Goal: Task Accomplishment & Management: Complete application form

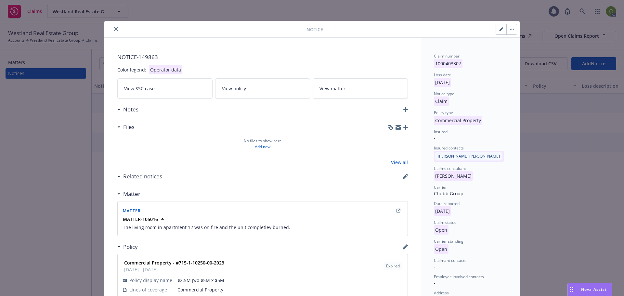
click at [496, 29] on button "button" at bounding box center [501, 29] width 10 height 10
select select "COMMERCIAL_PROPERTY"
select select "open"
select select "CLAIM"
select select "OPEN"
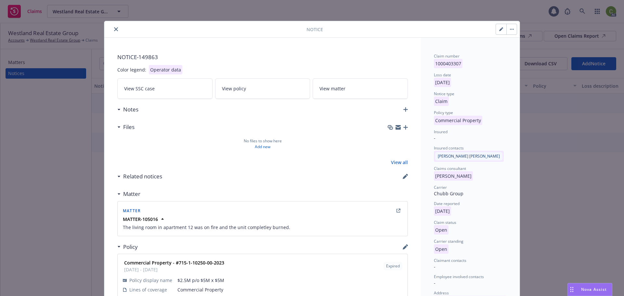
select select "FIRE"
select select "CA"
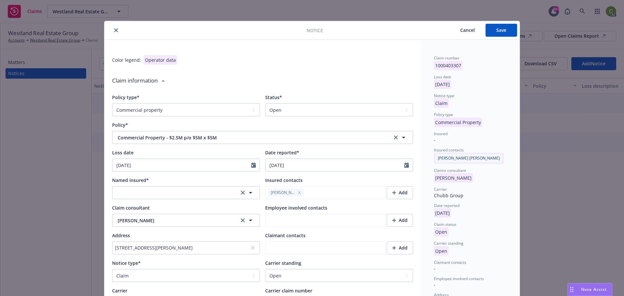
type textarea "x"
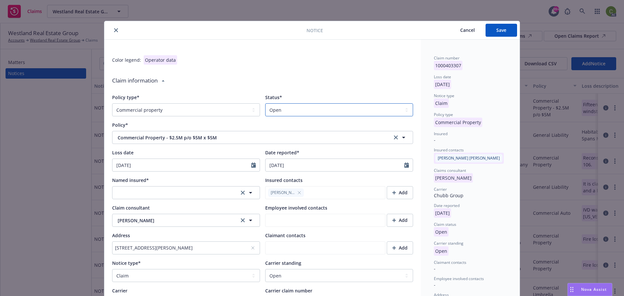
click at [340, 113] on select "Select a status Closed Open" at bounding box center [339, 109] width 148 height 13
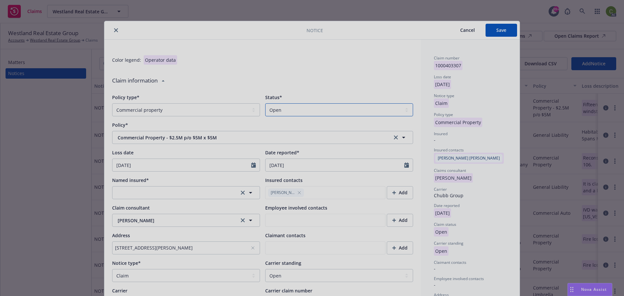
select select "closed"
click at [265, 103] on select "Select a status Closed Open" at bounding box center [339, 109] width 148 height 13
type textarea "x"
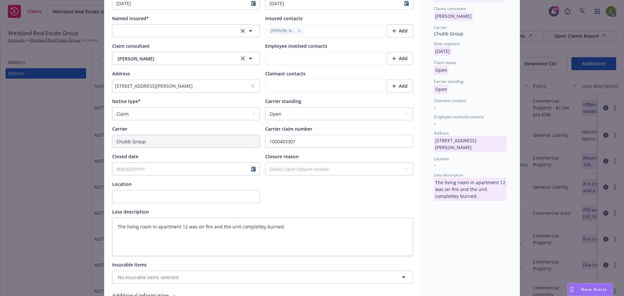
scroll to position [162, 0]
click at [290, 116] on select "Select a carrier standing Closed Not submitted Open Reopened Subrogated Withdra…" at bounding box center [339, 113] width 148 height 13
select select "CLOSED"
click at [265, 107] on select "Select a carrier standing Closed Not submitted Open Reopened Subrogated Withdra…" at bounding box center [339, 113] width 148 height 13
type textarea "x"
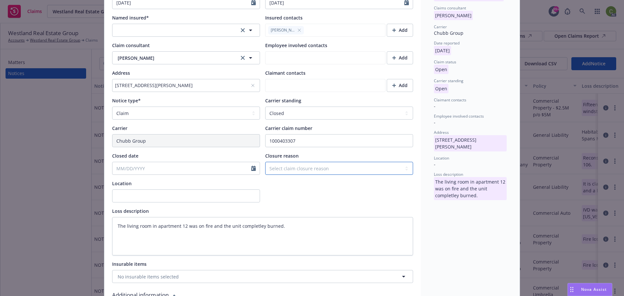
click at [352, 167] on select "Select claim closure reason Administrative closure Closed Closed no liability f…" at bounding box center [339, 168] width 148 height 13
select select "settled"
click at [265, 162] on select "Select claim closure reason Administrative closure Closed Closed no liability f…" at bounding box center [339, 168] width 148 height 13
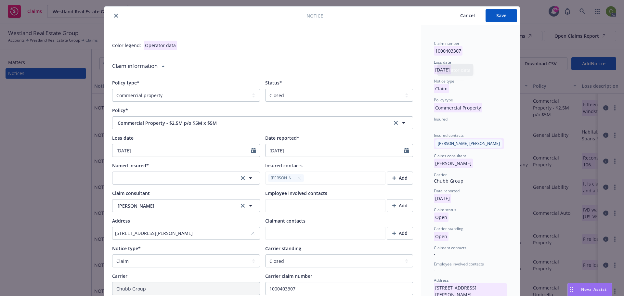
scroll to position [0, 0]
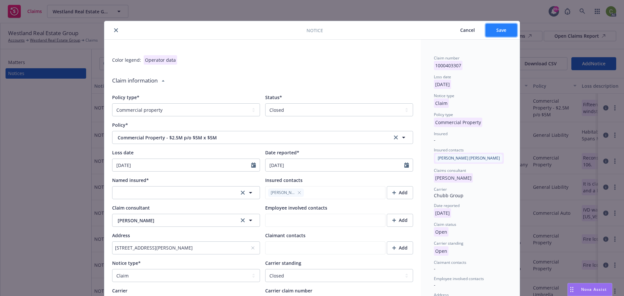
click at [491, 32] on button "Save" at bounding box center [501, 30] width 32 height 13
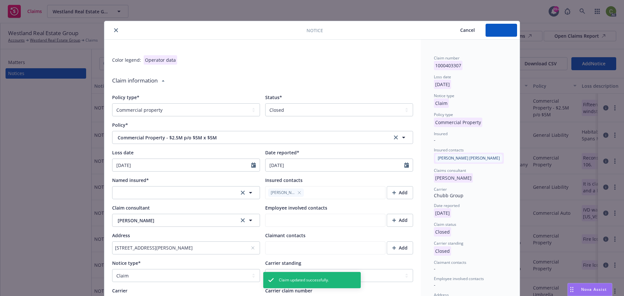
type textarea "x"
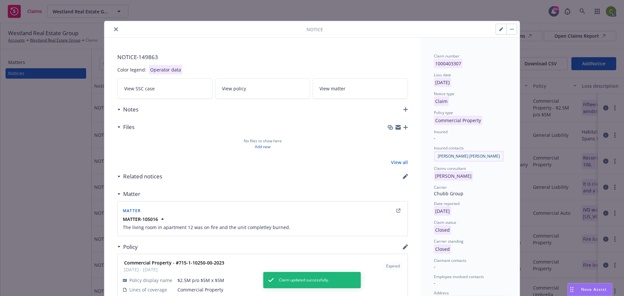
click at [114, 30] on icon "close" at bounding box center [116, 29] width 4 height 4
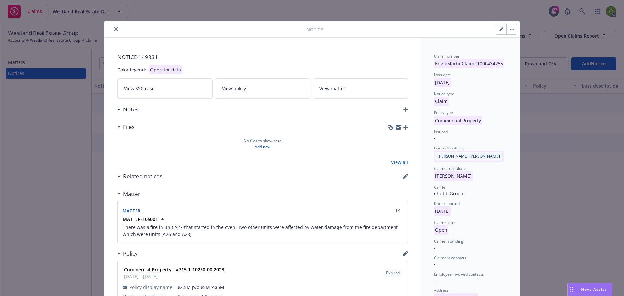
click at [496, 31] on button "button" at bounding box center [501, 29] width 10 height 10
select select "COMMERCIAL_PROPERTY"
select select "open"
select select "CLAIM"
select select "FIRE"
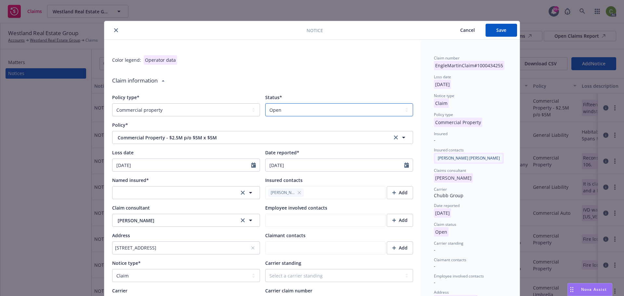
click at [300, 107] on select "Select a status Closed Open" at bounding box center [339, 109] width 148 height 13
type textarea "x"
select select "closed"
click at [265, 103] on select "Select a status Closed Open" at bounding box center [339, 109] width 148 height 13
type textarea "x"
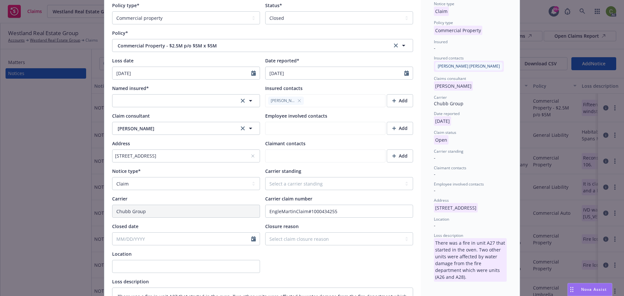
scroll to position [97, 0]
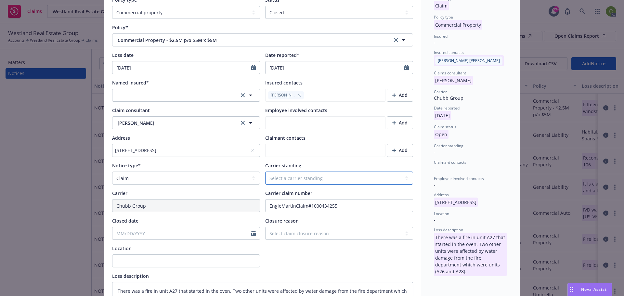
click at [308, 180] on select "Select a carrier standing Closed Not submitted Open Reopened Subrogated Withdra…" at bounding box center [339, 177] width 148 height 13
select select "CLOSED"
click at [265, 171] on select "Select a carrier standing Closed Not submitted Open Reopened Subrogated Withdra…" at bounding box center [339, 177] width 148 height 13
type textarea "x"
drag, startPoint x: 306, startPoint y: 233, endPoint x: 310, endPoint y: 233, distance: 3.7
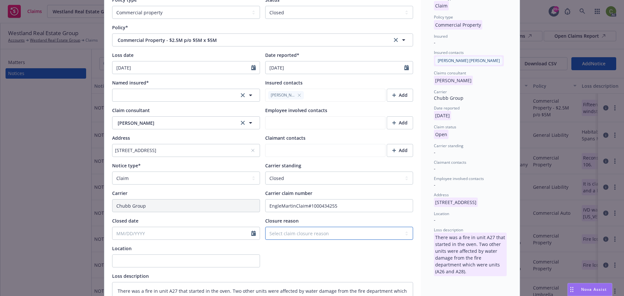
click at [306, 233] on select "Select claim closure reason Administrative closure Closed Closed no liability f…" at bounding box center [339, 233] width 148 height 13
select select "closed"
click at [265, 227] on select "Select claim closure reason Administrative closure Closed Closed no liability f…" at bounding box center [339, 233] width 148 height 13
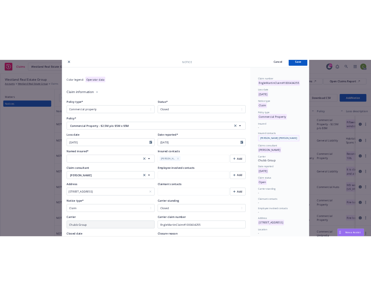
scroll to position [0, 0]
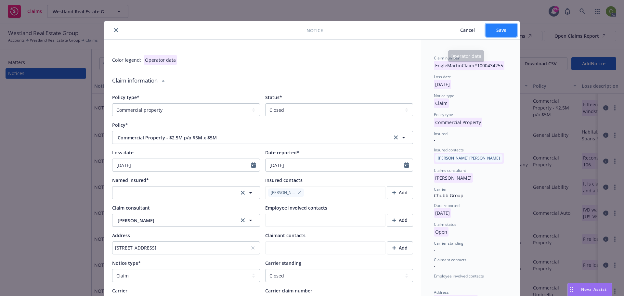
click at [495, 33] on button "Save" at bounding box center [501, 30] width 32 height 13
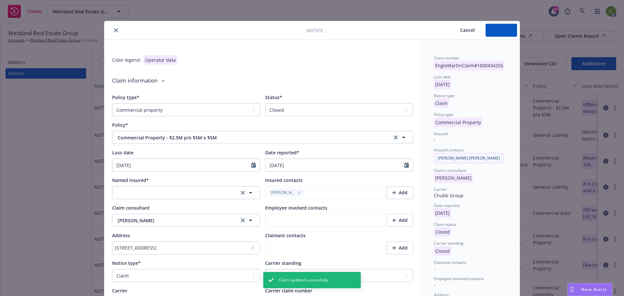
type textarea "x"
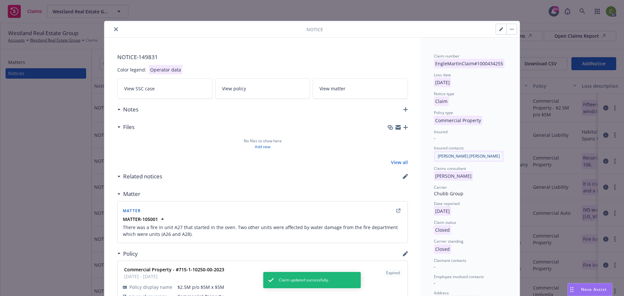
click at [114, 30] on icon "close" at bounding box center [116, 29] width 4 height 4
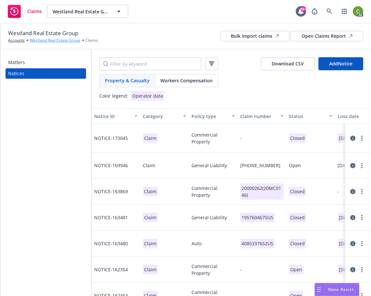
click at [67, 40] on link "Westland Real Estate Group" at bounding box center [55, 40] width 50 height 6
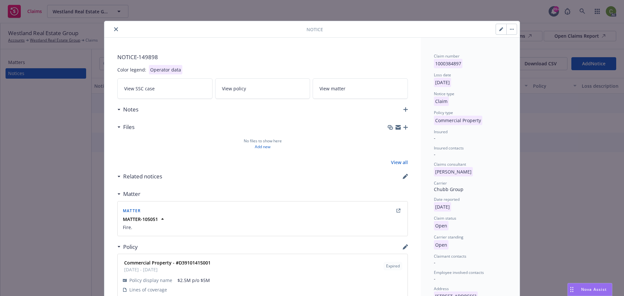
click at [499, 29] on icon "button" at bounding box center [500, 29] width 3 height 3
select select "COMMERCIAL_PROPERTY"
select select "open"
select select "CLAIM"
select select "OPEN"
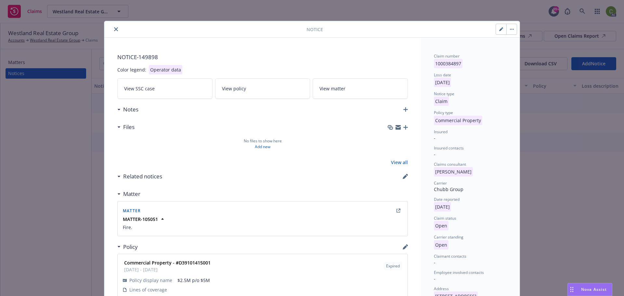
select select "FIRE"
select select "TX"
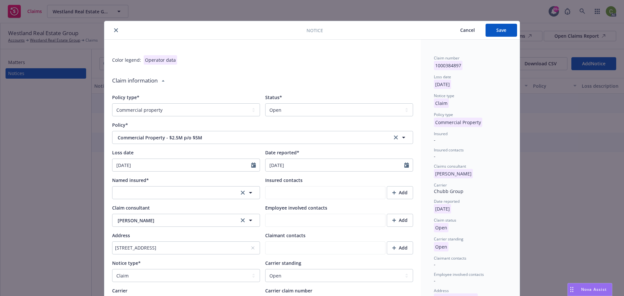
type textarea "x"
drag, startPoint x: 300, startPoint y: 107, endPoint x: 288, endPoint y: 113, distance: 12.8
click at [300, 107] on select "Select a status Closed Open" at bounding box center [339, 109] width 148 height 13
select select "closed"
click at [265, 103] on select "Select a status Closed Open" at bounding box center [339, 109] width 148 height 13
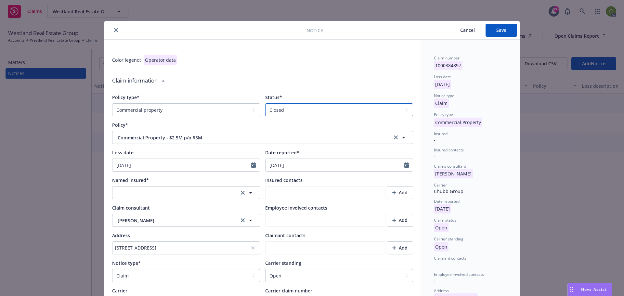
type textarea "x"
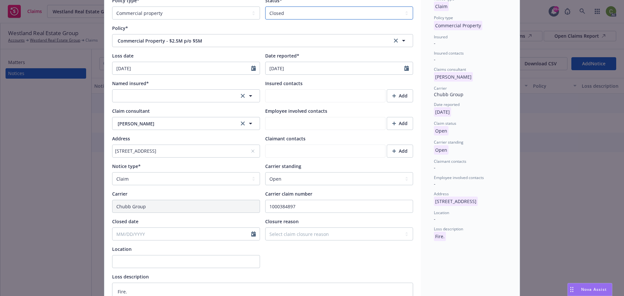
scroll to position [97, 0]
click at [292, 182] on select "Select a carrier standing Closed Not submitted Open Reopened Subrogated Withdra…" at bounding box center [339, 177] width 148 height 13
select select "CLOSED"
click at [265, 171] on select "Select a carrier standing Closed Not submitted Open Reopened Subrogated Withdra…" at bounding box center [339, 177] width 148 height 13
click at [299, 236] on select "Select claim closure reason Administrative closure Closed Closed no liability f…" at bounding box center [339, 233] width 148 height 13
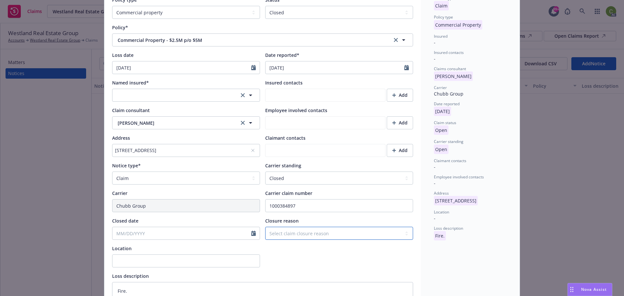
type textarea "x"
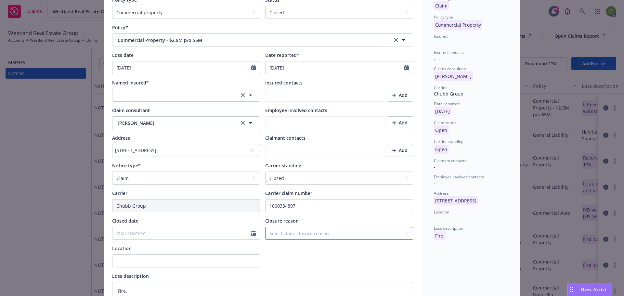
select select "closed"
click at [265, 227] on select "Select claim closure reason Administrative closure Closed Closed no liability f…" at bounding box center [339, 233] width 148 height 13
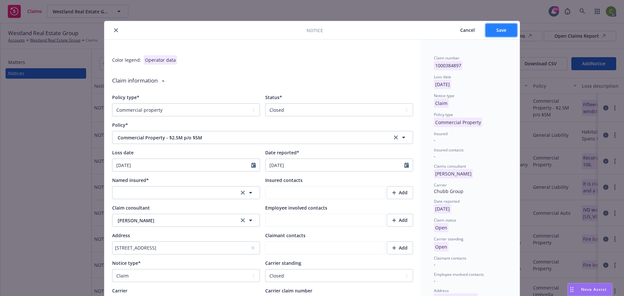
click at [496, 30] on span "Save" at bounding box center [501, 30] width 10 height 6
type textarea "x"
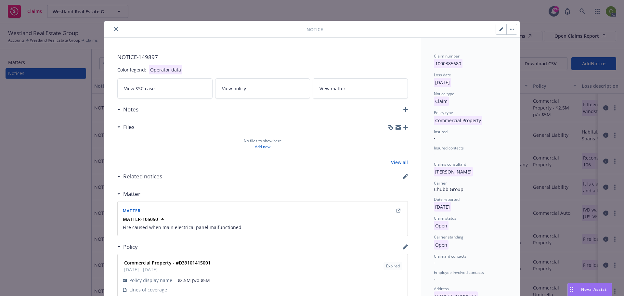
click at [498, 32] on button "button" at bounding box center [501, 29] width 10 height 10
select select "COMMERCIAL_PROPERTY"
select select "open"
select select "CLAIM"
select select "OPEN"
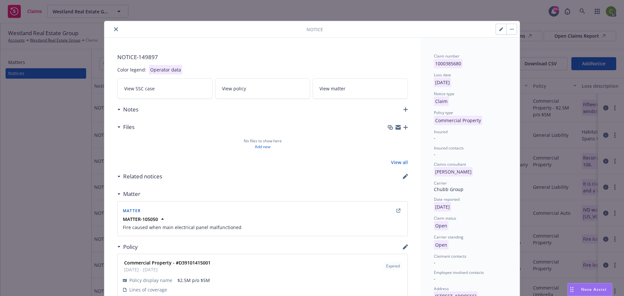
select select "FIRE"
select select "CA"
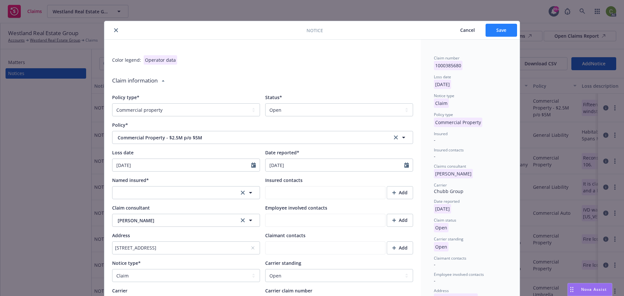
type textarea "x"
click at [273, 112] on select "Select a status Closed Open" at bounding box center [339, 109] width 148 height 13
select select "closed"
click at [265, 103] on select "Select a status Closed Open" at bounding box center [339, 109] width 148 height 13
type textarea "x"
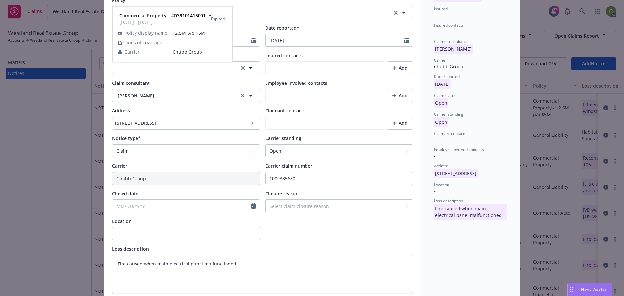
scroll to position [130, 0]
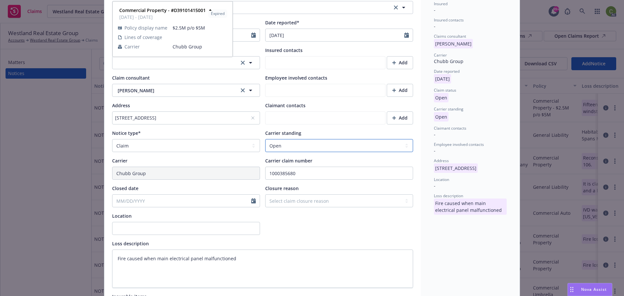
click at [295, 145] on select "Select a carrier standing Closed Not submitted Open Reopened Subrogated Withdra…" at bounding box center [339, 145] width 148 height 13
select select "CLOSED"
click at [265, 139] on select "Select a carrier standing Closed Not submitted Open Reopened Subrogated Withdra…" at bounding box center [339, 145] width 148 height 13
type textarea "x"
click at [311, 204] on select "Select claim closure reason Administrative closure Closed Closed no liability f…" at bounding box center [339, 200] width 148 height 13
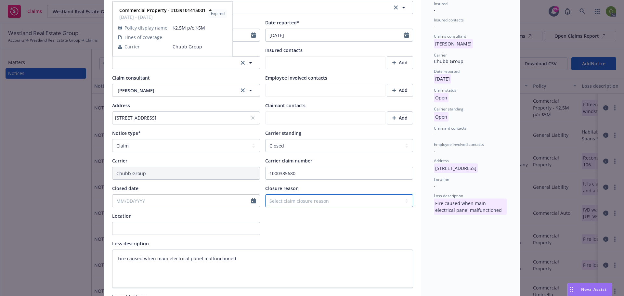
select select "closed"
click at [265, 194] on select "Select claim closure reason Administrative closure Closed Closed no liability f…" at bounding box center [339, 200] width 148 height 13
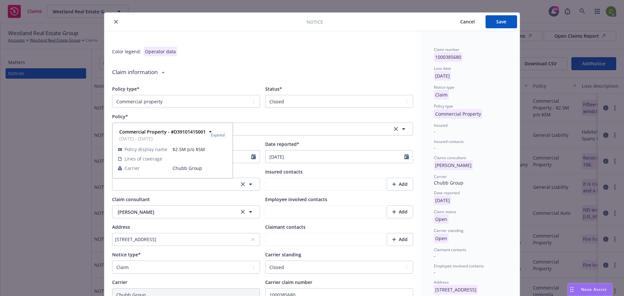
scroll to position [0, 0]
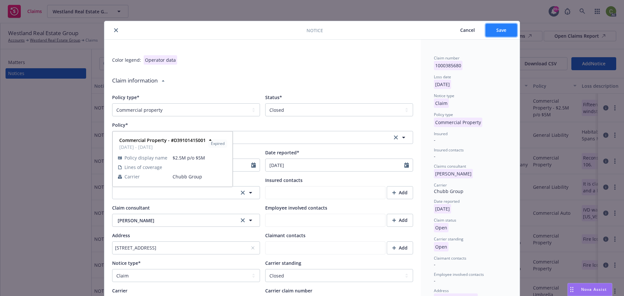
click at [502, 32] on span "Save" at bounding box center [501, 30] width 10 height 6
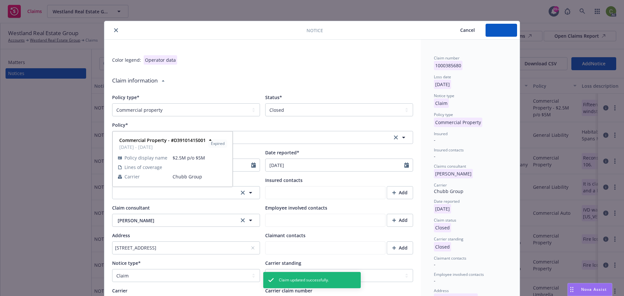
type textarea "x"
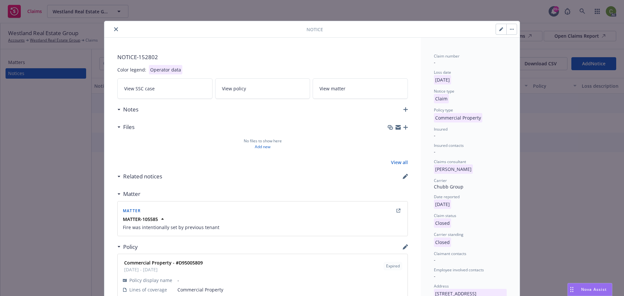
click at [499, 33] on button "button" at bounding box center [501, 29] width 10 height 10
select select "COMMERCIAL_PROPERTY"
select select "closed"
select select "CLAIM"
select select "CLOSED"
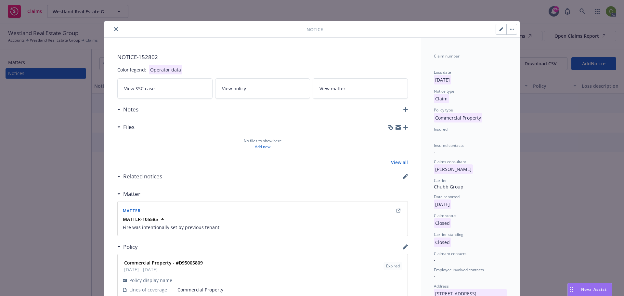
select select "settled"
select select "FIRE"
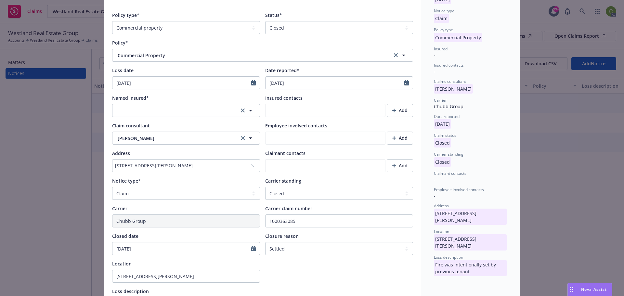
type textarea "x"
type textarea "Fire was intentionally set by previous tenant"
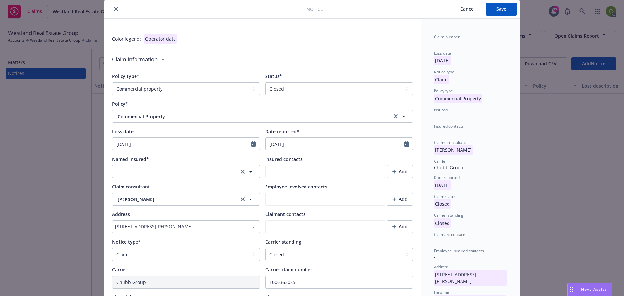
type textarea "x"
type textarea "Fire was intentionally set by previous tenant"
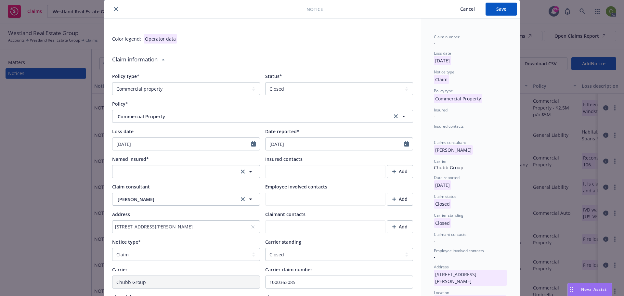
scroll to position [0, 0]
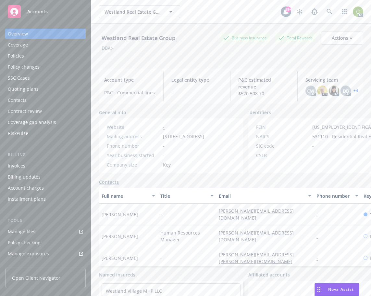
click at [25, 56] on div "Policies" at bounding box center [45, 56] width 75 height 10
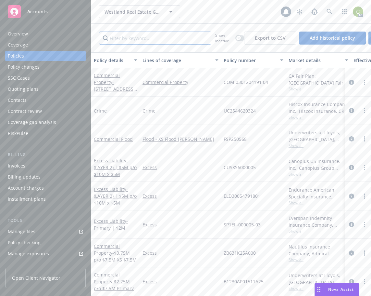
click at [175, 36] on input "Filter by keyword..." at bounding box center [155, 38] width 112 height 13
paste input "88F2000202-02"
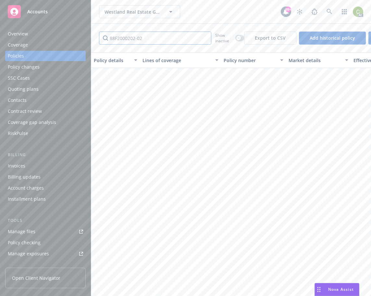
click at [135, 39] on input "88F2000202-02" at bounding box center [155, 38] width 112 height 13
click at [238, 41] on button "button" at bounding box center [239, 38] width 9 height 6
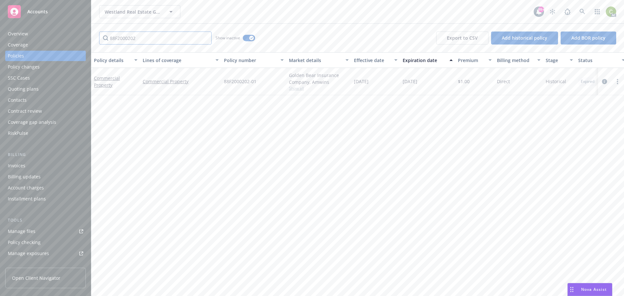
drag, startPoint x: 146, startPoint y: 38, endPoint x: 100, endPoint y: 36, distance: 45.5
click at [100, 36] on input "88F2000202" at bounding box center [155, 38] width 112 height 13
click at [241, 135] on div "Policy details Lines of coverage Policy number Market details Effective date Ex…" at bounding box center [357, 174] width 532 height 244
click at [108, 78] on link "Commercial Property" at bounding box center [107, 81] width 26 height 13
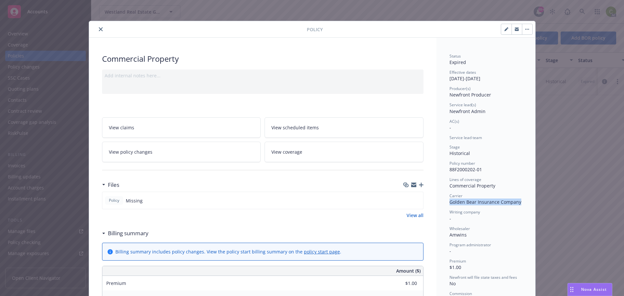
drag, startPoint x: 516, startPoint y: 202, endPoint x: 445, endPoint y: 202, distance: 71.8
click at [371, 202] on div "Status Expired Effective dates 08/01/2019 - 08/01/2020 Producer(s) Newfront Pro…" at bounding box center [485, 274] width 99 height 472
copy span "Golden Bear Insurance Company"
click at [99, 28] on icon "close" at bounding box center [101, 29] width 4 height 4
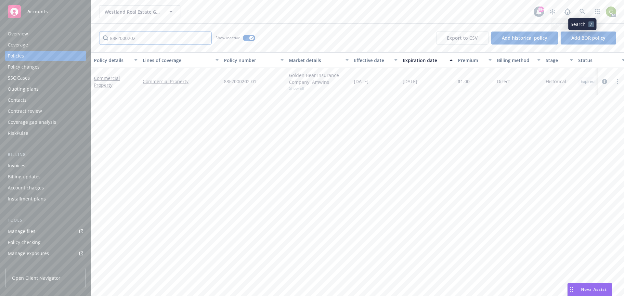
click at [198, 38] on input "88F2000202" at bounding box center [155, 38] width 112 height 13
drag, startPoint x: 197, startPoint y: 38, endPoint x: 14, endPoint y: 43, distance: 182.9
click at [16, 43] on div "Accounts Overview Coverage Policies Policy changes SSC Cases Quoting plans Cont…" at bounding box center [312, 148] width 624 height 296
paste input "2290385"
click at [121, 80] on link "General Liability" at bounding box center [111, 81] width 35 height 6
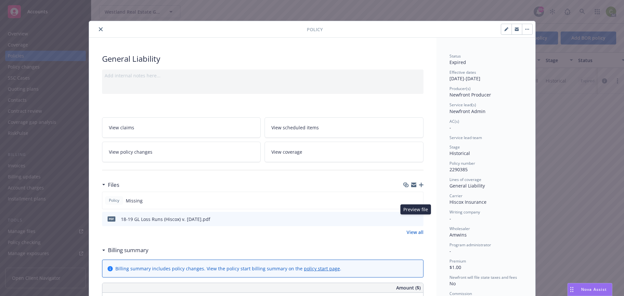
click at [371, 219] on icon "preview file" at bounding box center [417, 218] width 6 height 5
click at [99, 27] on button "close" at bounding box center [101, 29] width 8 height 8
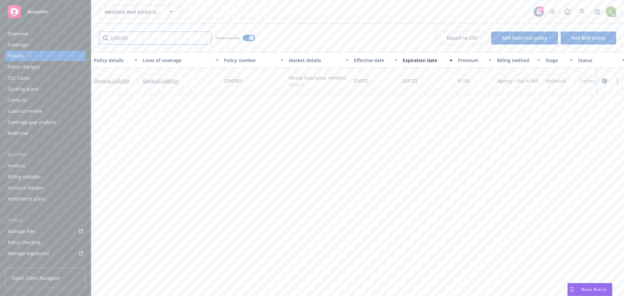
click at [184, 34] on input "2290385" at bounding box center [155, 38] width 112 height 13
drag, startPoint x: 134, startPoint y: 39, endPoint x: 0, endPoint y: 20, distance: 135.1
click at [0, 27] on div "Accounts Overview Coverage Policies Policy changes SSC Cases Quoting plans Cont…" at bounding box center [312, 148] width 624 height 296
type input "aig"
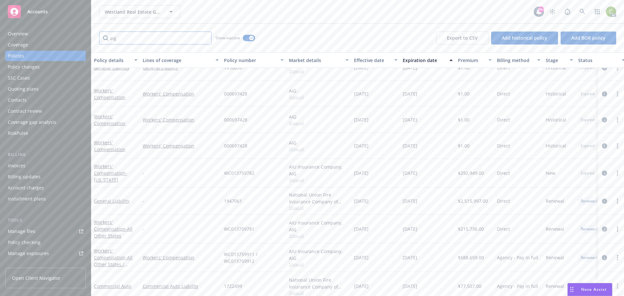
scroll to position [97, 0]
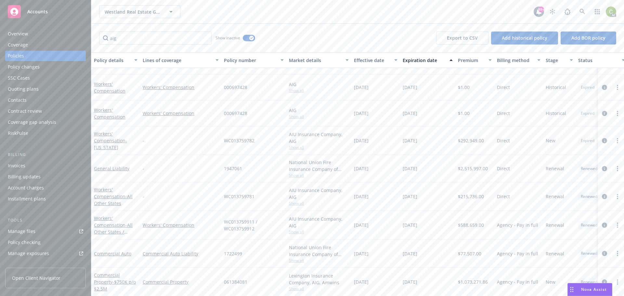
click at [299, 176] on span "Show all" at bounding box center [319, 175] width 60 height 6
click at [262, 161] on div "1947061" at bounding box center [253, 168] width 65 height 27
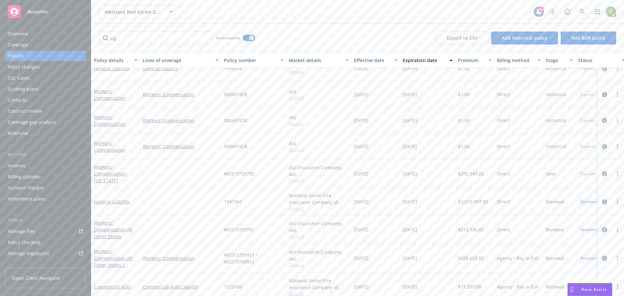
scroll to position [0, 0]
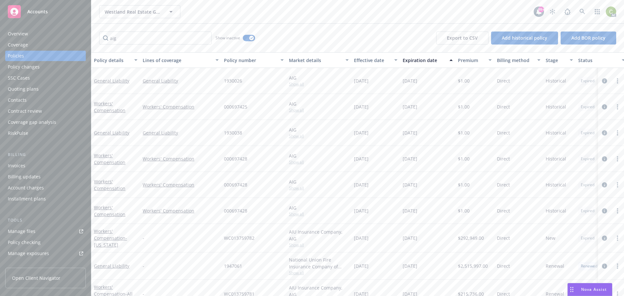
drag, startPoint x: 587, startPoint y: 289, endPoint x: 587, endPoint y: 215, distance: 74.4
click at [371, 288] on span "Nova Assist" at bounding box center [594, 289] width 26 height 6
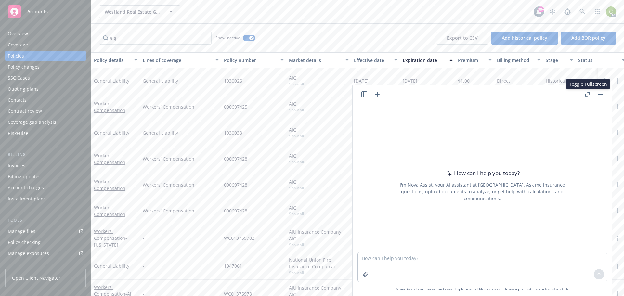
click at [371, 283] on button "Nova Assist" at bounding box center [589, 289] width 45 height 13
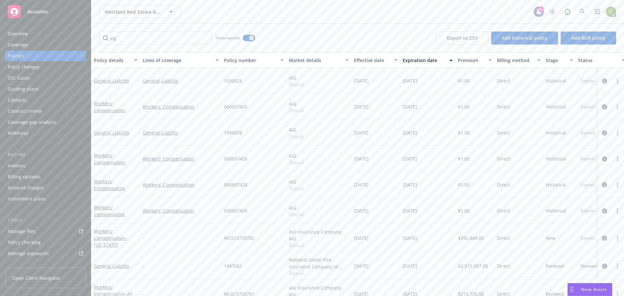
click at [371, 288] on span "Nova Assist" at bounding box center [594, 289] width 26 height 6
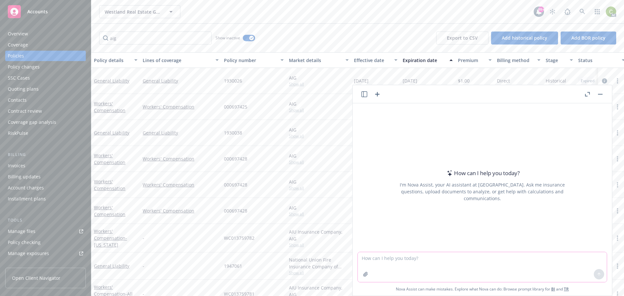
click at [371, 266] on textarea at bounding box center [482, 267] width 249 height 30
type textarea "when are punitive damages covered by insurance in Texas"
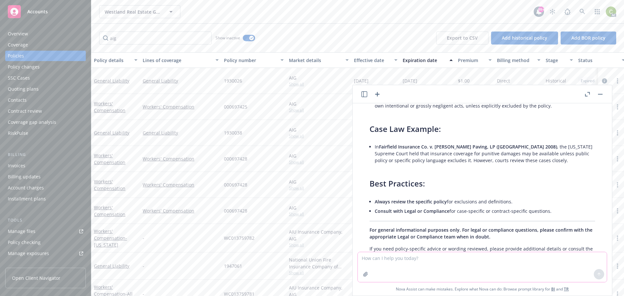
scroll to position [183, 0]
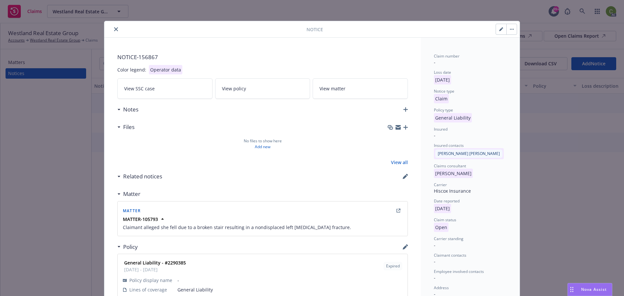
click at [496, 28] on button "button" at bounding box center [501, 29] width 10 height 10
select select "GENERAL_LIABILITY"
select select "open"
select select "CLAIM"
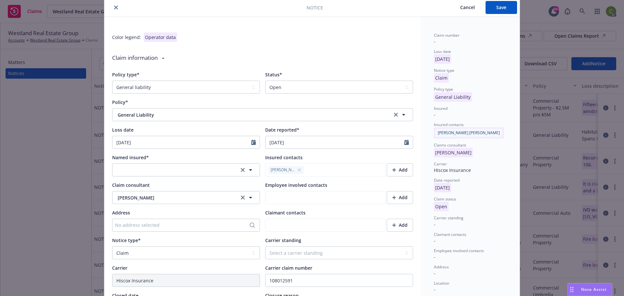
scroll to position [65, 0]
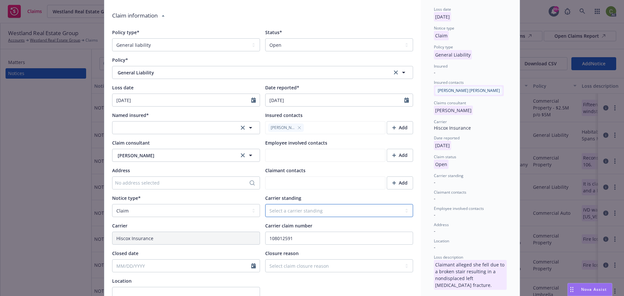
click at [284, 209] on select "Select a carrier standing Closed Not submitted Open Reopened Subrogated Withdra…" at bounding box center [339, 210] width 148 height 13
type textarea "x"
select select "CLOSED"
click at [265, 204] on select "Select a carrier standing Closed Not submitted Open Reopened Subrogated Withdra…" at bounding box center [339, 210] width 148 height 13
type textarea "x"
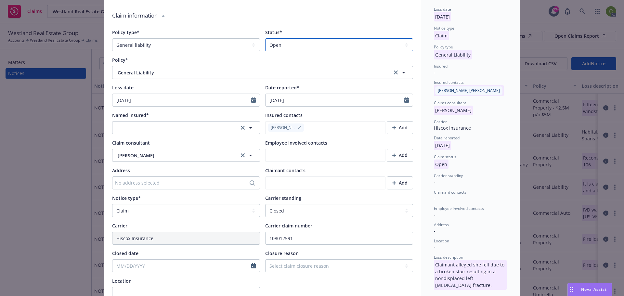
drag, startPoint x: 289, startPoint y: 45, endPoint x: 274, endPoint y: 49, distance: 15.4
click at [289, 45] on select "Select a status Closed Open" at bounding box center [339, 44] width 148 height 13
select select "closed"
click at [265, 38] on select "Select a status Closed Open" at bounding box center [339, 44] width 148 height 13
type textarea "x"
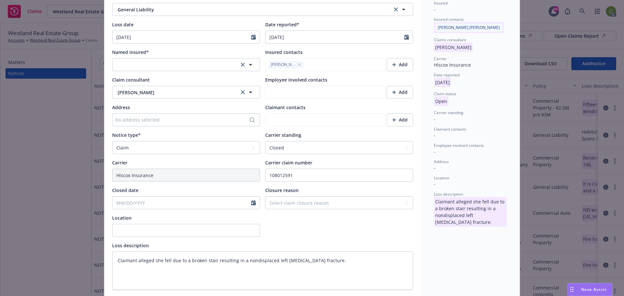
scroll to position [130, 0]
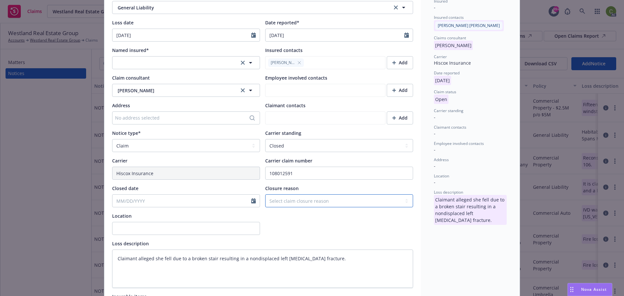
click at [291, 203] on select "Select claim closure reason Administrative closure Closed Closed no liability f…" at bounding box center [339, 200] width 148 height 13
select select "closed"
click at [265, 194] on select "Select claim closure reason Administrative closure Closed Closed no liability f…" at bounding box center [339, 200] width 148 height 13
click at [396, 221] on div at bounding box center [339, 223] width 148 height 22
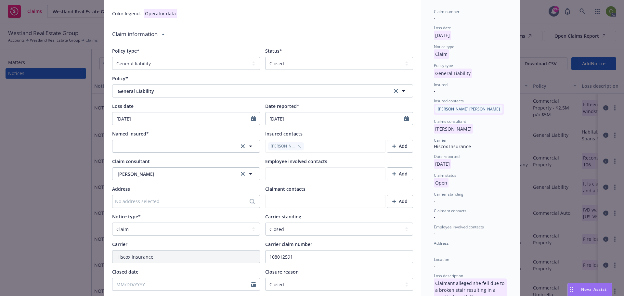
scroll to position [0, 0]
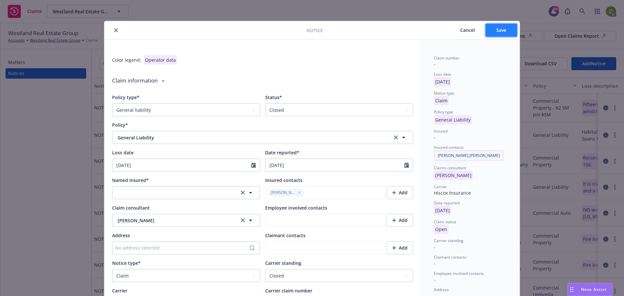
drag, startPoint x: 497, startPoint y: 32, endPoint x: 494, endPoint y: 29, distance: 3.9
click at [496, 30] on span "Save" at bounding box center [501, 30] width 10 height 6
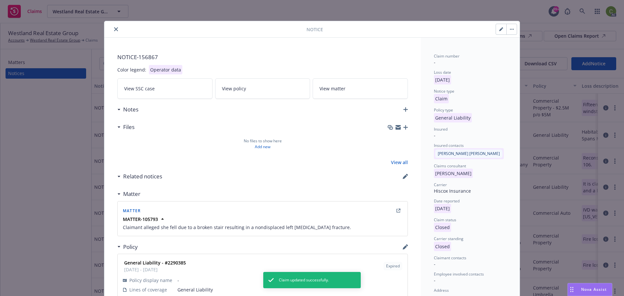
type textarea "x"
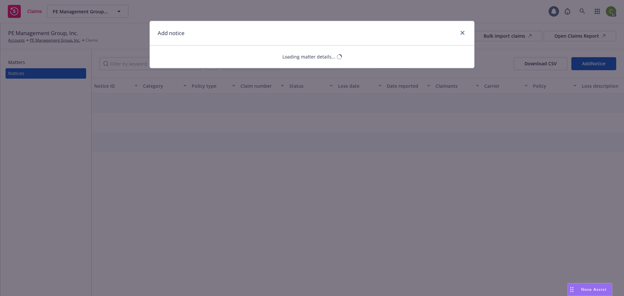
select select "GENERAL_LIABILITY"
select select "open"
select select "CLAIM"
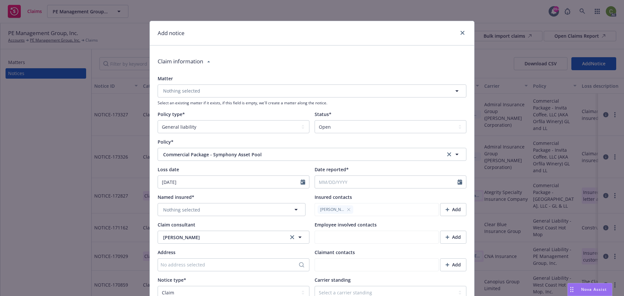
type textarea "x"
click at [367, 183] on input "Date reported*" at bounding box center [386, 182] width 143 height 12
select select "8"
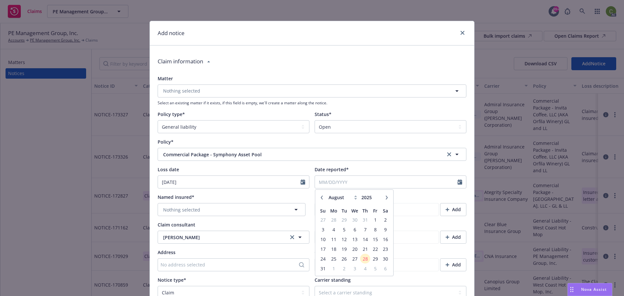
type textarea "x"
click at [320, 199] on icon "button" at bounding box center [322, 198] width 4 height 4
select select "7"
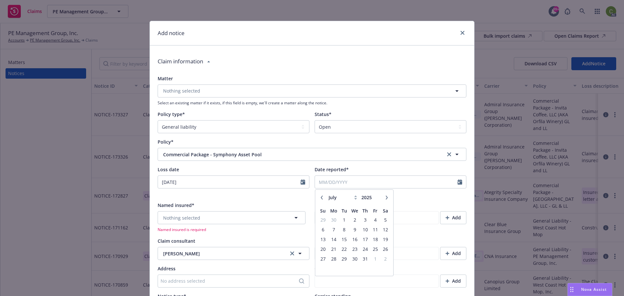
type textarea "x"
click at [320, 199] on icon "button" at bounding box center [322, 198] width 4 height 4
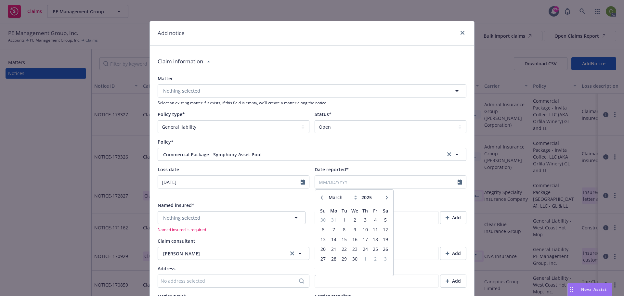
click at [320, 199] on icon "button" at bounding box center [322, 198] width 4 height 4
select select "12"
type input "2024"
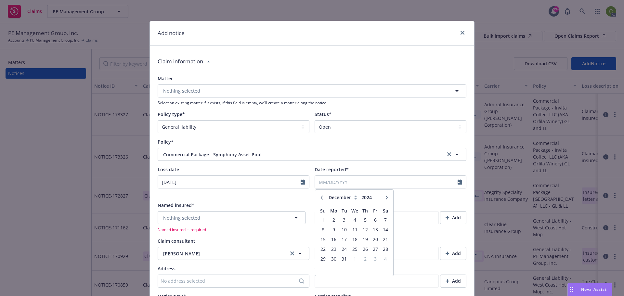
click at [320, 199] on icon "button" at bounding box center [322, 198] width 4 height 4
click at [385, 198] on icon "button" at bounding box center [386, 198] width 2 height 4
select select "11"
click at [364, 247] on span "21" at bounding box center [364, 249] width 9 height 8
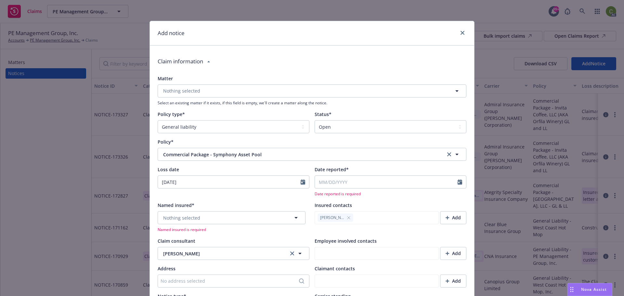
type textarea "x"
type input "[DATE]"
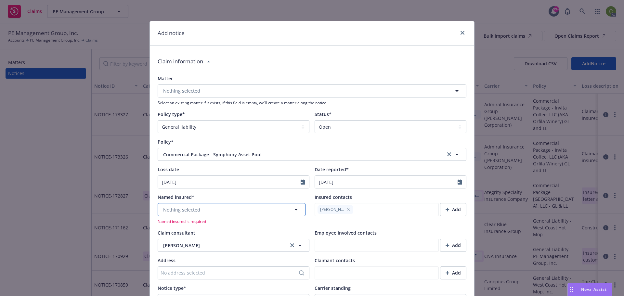
click at [216, 208] on button "Nothing selected" at bounding box center [232, 209] width 148 height 13
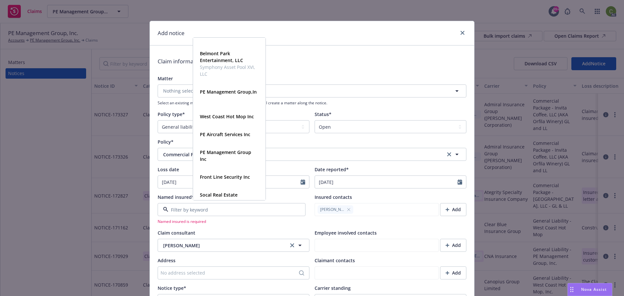
scroll to position [292, 0]
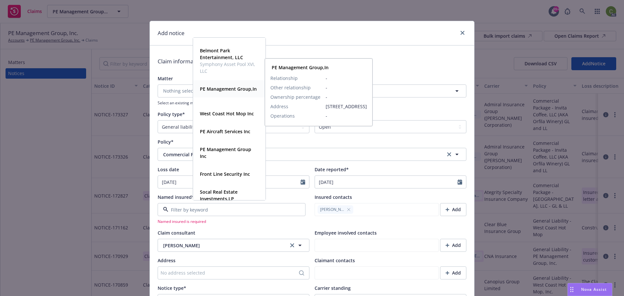
click at [230, 92] on span "PE Management Group,In" at bounding box center [228, 88] width 57 height 7
type textarea "x"
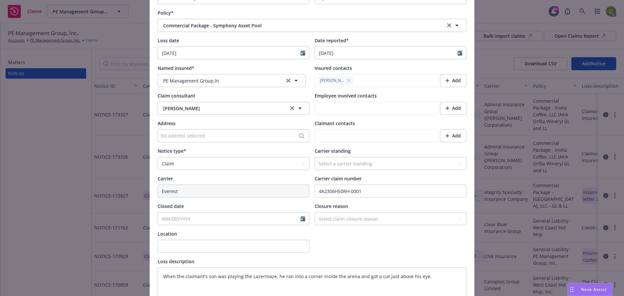
scroll to position [130, 0]
click at [325, 166] on select "Select a carrier standing Closed Not submitted Open Reopened Subrogated Withdra…" at bounding box center [390, 162] width 152 height 13
select select "CLOSED"
click at [314, 156] on select "Select a carrier standing Closed Not submitted Open Reopened Subrogated Withdra…" at bounding box center [390, 162] width 152 height 13
type textarea "x"
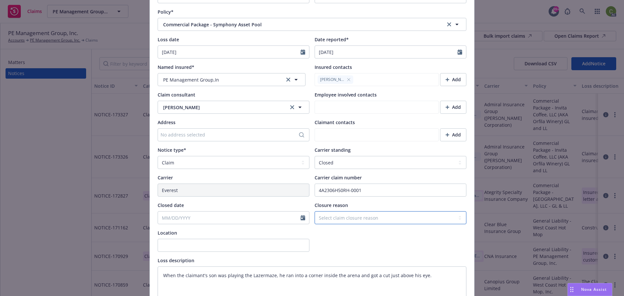
click at [338, 216] on select "Select claim closure reason Administrative closure Closed Closed no liability f…" at bounding box center [390, 217] width 152 height 13
select select "no-claim-pursued-by-claimant"
click at [314, 211] on select "Select claim closure reason Administrative closure Closed Closed no liability f…" at bounding box center [390, 217] width 152 height 13
type textarea "x"
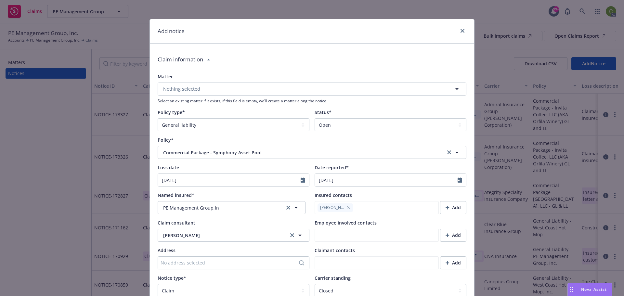
scroll to position [0, 0]
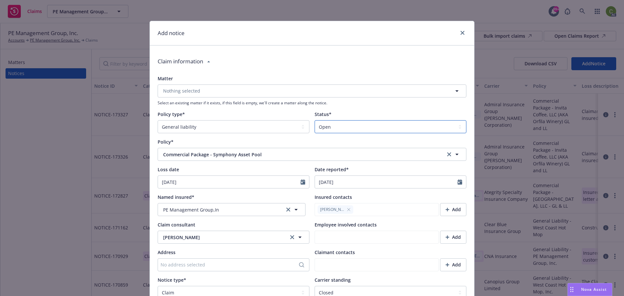
click at [332, 125] on select "Select a status Closed Open" at bounding box center [390, 126] width 152 height 13
select select "closed"
click at [314, 120] on select "Select a status Closed Open" at bounding box center [390, 126] width 152 height 13
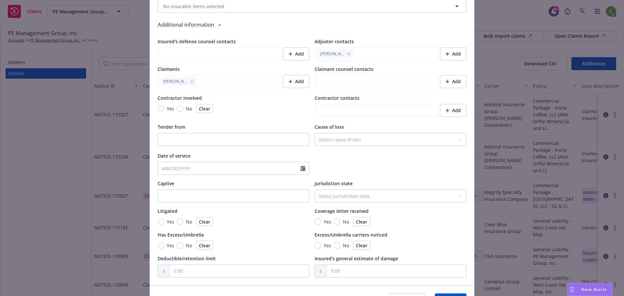
scroll to position [542, 0]
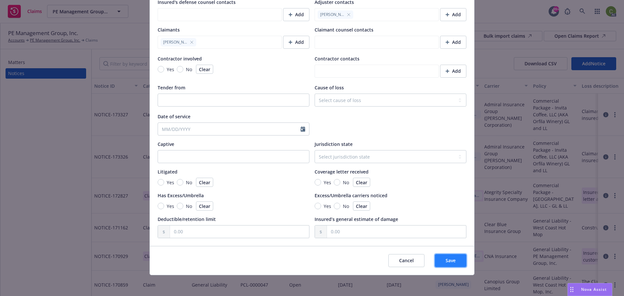
click at [447, 257] on button "Save" at bounding box center [451, 260] width 32 height 13
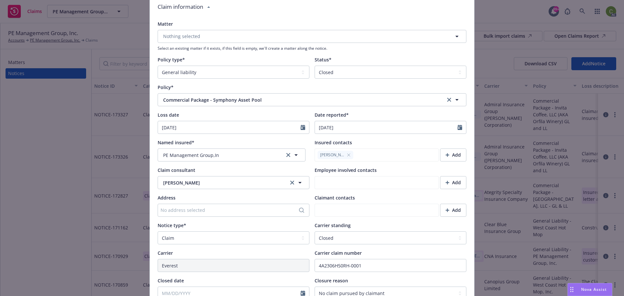
scroll to position [0, 0]
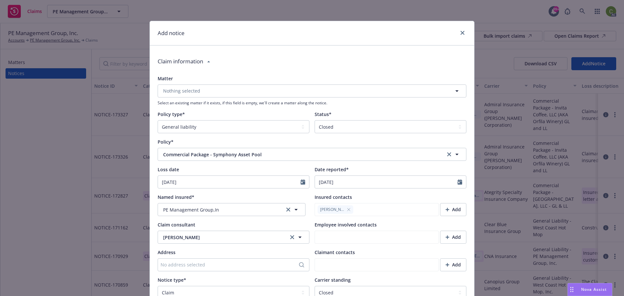
type textarea "x"
